Goal: Navigation & Orientation: Go to known website

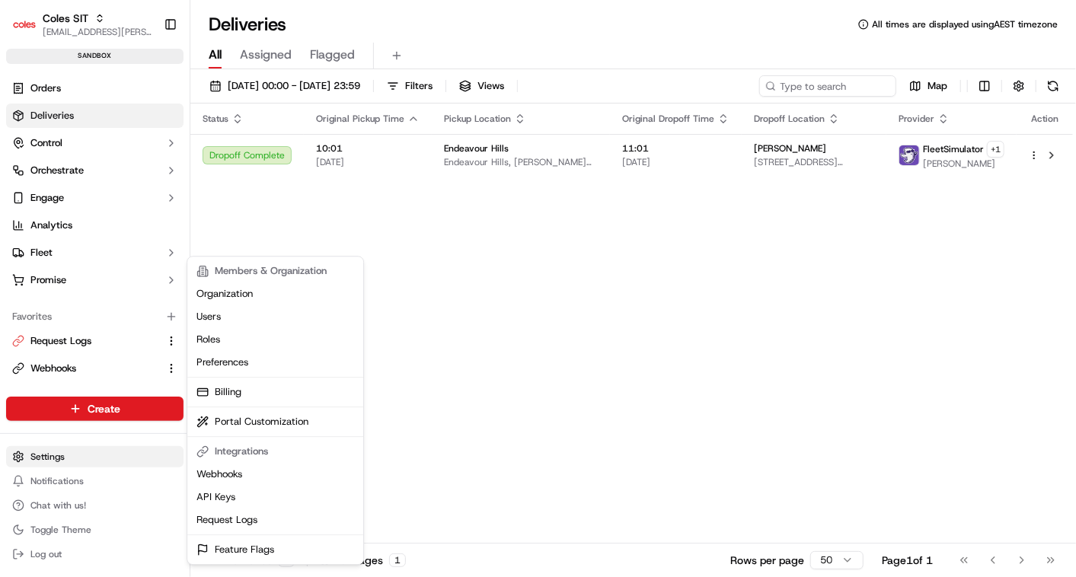
click at [61, 459] on html "Coles SIT [EMAIL_ADDRESS][PERSON_NAME][PERSON_NAME][DOMAIN_NAME] Toggle Sidebar…" at bounding box center [538, 288] width 1076 height 577
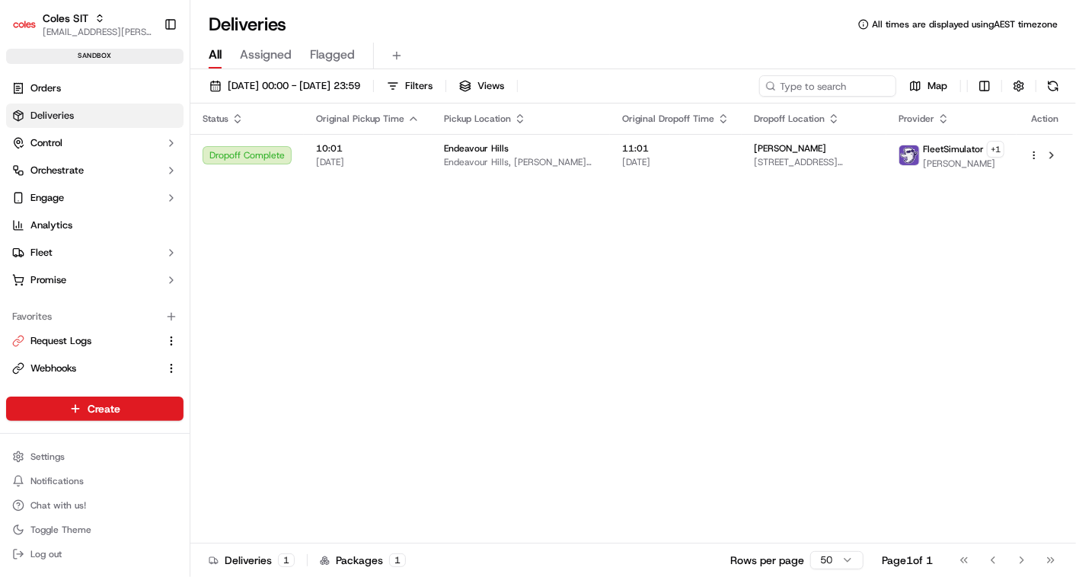
click at [42, 457] on html "Coles SIT [EMAIL_ADDRESS][PERSON_NAME][PERSON_NAME][DOMAIN_NAME] Toggle Sidebar…" at bounding box center [538, 288] width 1076 height 577
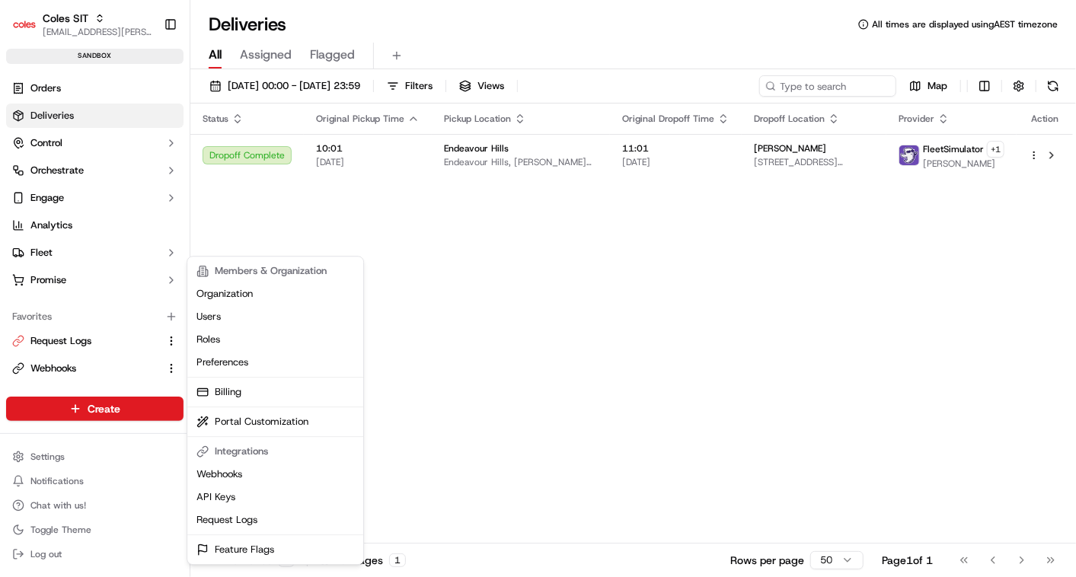
click at [42, 457] on html "Coles SIT [EMAIL_ADDRESS][PERSON_NAME][PERSON_NAME][DOMAIN_NAME] Toggle Sidebar…" at bounding box center [538, 288] width 1076 height 577
